Goal: Book appointment/travel/reservation

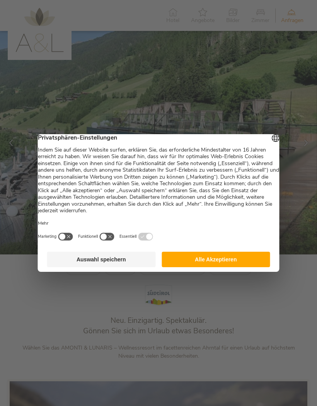
click at [216, 288] on div at bounding box center [158, 203] width 317 height 406
click at [96, 262] on button "Auswahl speichern" at bounding box center [101, 259] width 109 height 15
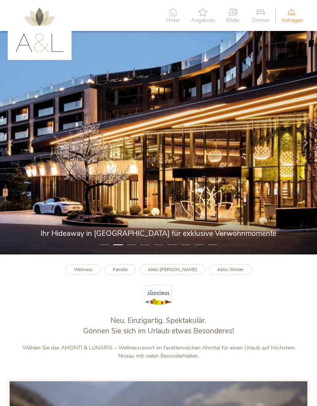
click at [217, 273] on b "Aktiv Winter" at bounding box center [230, 269] width 26 height 6
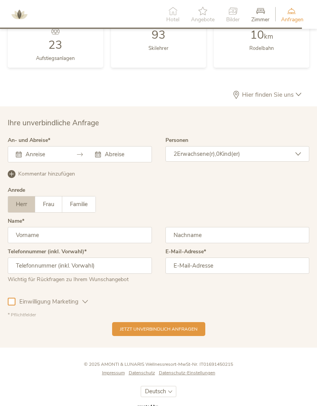
scroll to position [1699, 0]
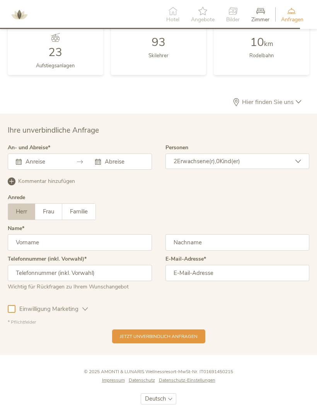
click at [26, 170] on div "Oktober 2025 Mo Di Mi Do Fr Sa So 29 30 1 2 3 4 5 6 7 8 9 10 11 12 13 14 15 16 …" at bounding box center [80, 162] width 144 height 16
click at [34, 170] on div "Oktober 2025 Mo Di Mi Do Fr Sa So 29 30 1 2 3 4 5 6 7 8 9 10 11 12 13 14 15 16 …" at bounding box center [80, 162] width 144 height 16
click at [19, 166] on div at bounding box center [40, 162] width 48 height 8
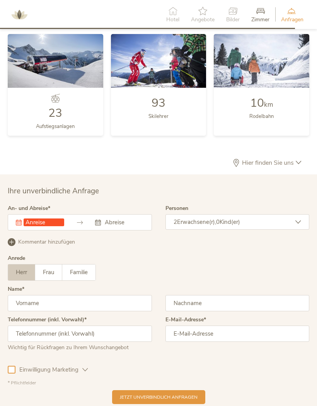
scroll to position [1638, 0]
click at [19, 227] on div "Dieses Feld muss ausgefüllt werden." at bounding box center [40, 223] width 48 height 8
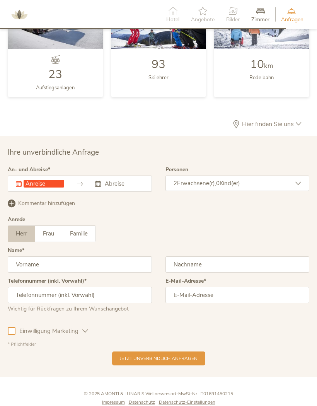
scroll to position [1620, 0]
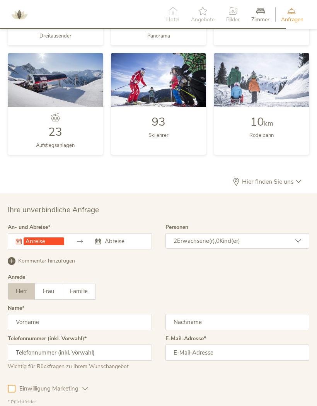
click at [120, 249] on div "Dieses Feld muss ausgefüllt werden. Oktober 2025 Mo Di Mi Do Fr Sa So 29 30 1 2…" at bounding box center [80, 241] width 144 height 16
click at [108, 245] on input "text" at bounding box center [123, 241] width 41 height 8
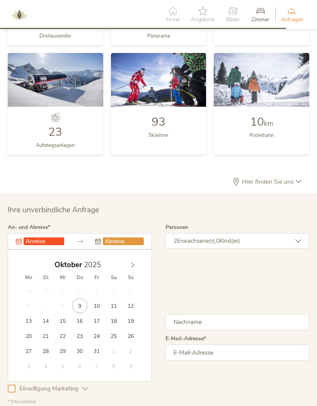
click at [36, 245] on input "text" at bounding box center [44, 241] width 41 height 8
click at [20, 244] on icon at bounding box center [19, 242] width 6 height 6
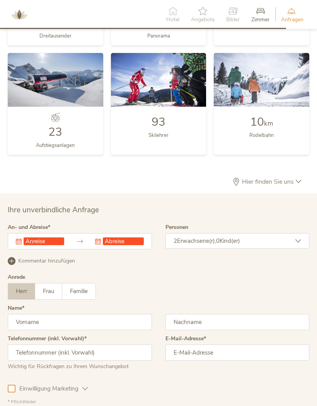
click at [24, 245] on input "text" at bounding box center [44, 241] width 41 height 8
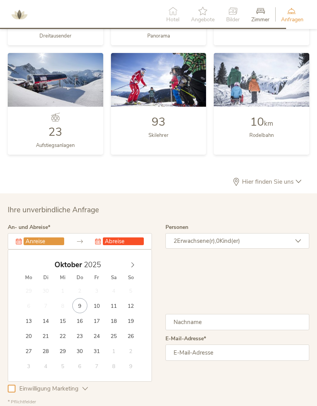
click at [136, 268] on span at bounding box center [132, 263] width 13 height 11
type input "23.12.2025"
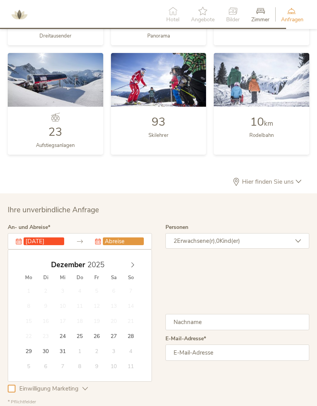
click at [130, 245] on input "text" at bounding box center [123, 241] width 41 height 8
type input "02.01.2026"
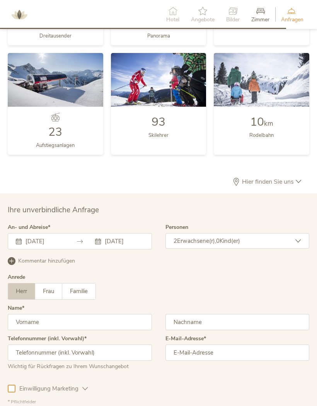
click at [304, 249] on div "2 Erwachsene(r), 0 Kind(er)" at bounding box center [238, 240] width 144 height 15
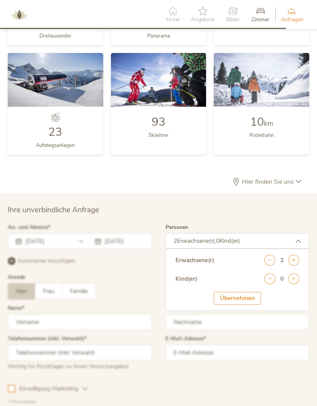
click at [295, 266] on icon at bounding box center [294, 260] width 11 height 11
click at [241, 305] on div "Übernehmen" at bounding box center [237, 298] width 47 height 13
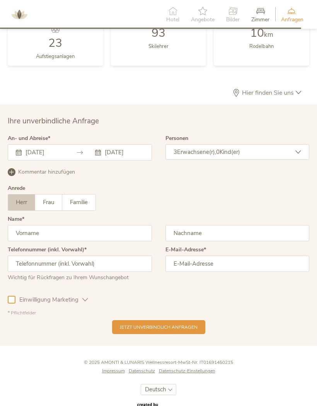
scroll to position [1719, 0]
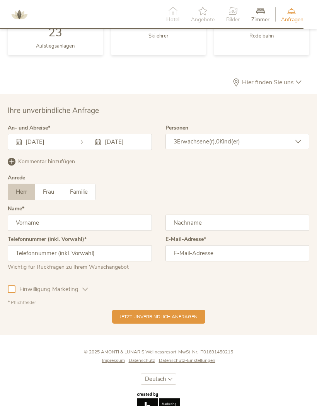
click at [51, 231] on input "text" at bounding box center [80, 223] width 144 height 16
type input "Dieter"
click at [204, 231] on input "text" at bounding box center [238, 223] width 144 height 16
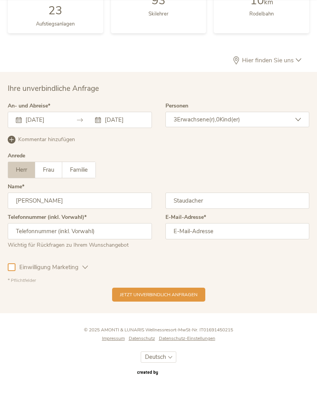
type input "Staudacher"
click at [17, 254] on input "text" at bounding box center [80, 262] width 144 height 16
type input "491723142935"
click at [200, 254] on input "email" at bounding box center [238, 262] width 144 height 16
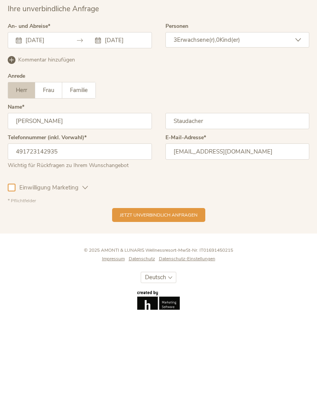
scroll to position [1748, 0]
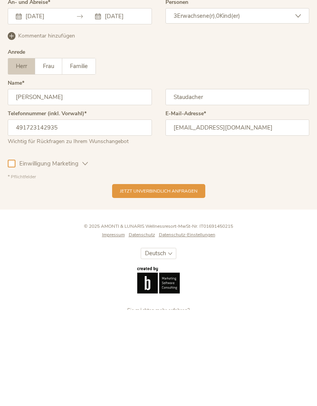
type input "dstaudacher@t-online.de"
click at [169, 284] on span "Jetzt unverbindlich anfragen" at bounding box center [159, 287] width 78 height 7
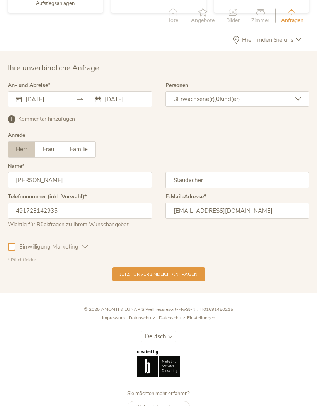
scroll to position [1796, 0]
